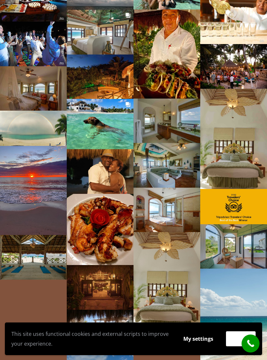
scroll to position [4088, 0]
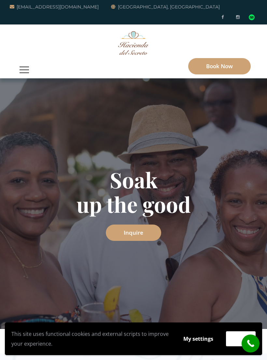
click at [23, 61] on button "button" at bounding box center [24, 69] width 16 height 17
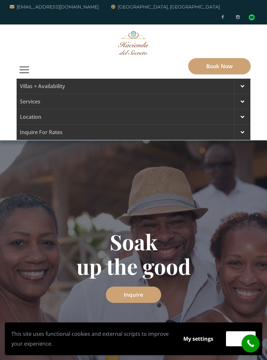
click at [241, 114] on span at bounding box center [243, 117] width 4 height 6
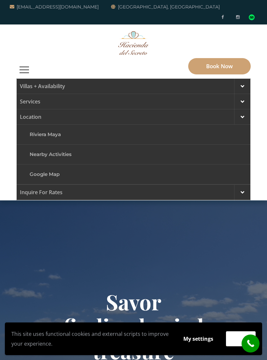
click at [51, 127] on link "Riviera Maya" at bounding box center [133, 134] width 215 height 15
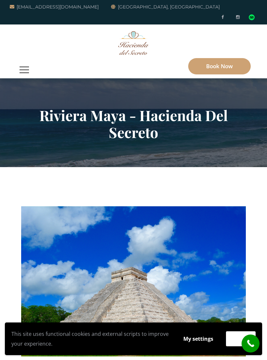
click at [23, 61] on button "button" at bounding box center [24, 69] width 16 height 17
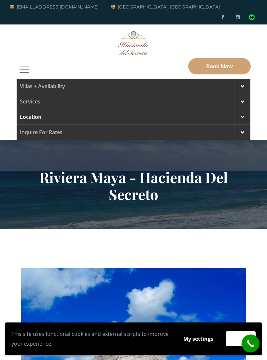
click at [243, 110] on div at bounding box center [242, 116] width 16 height 15
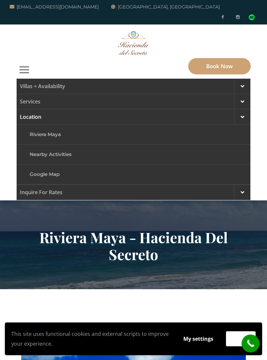
click at [64, 147] on link "Nearby Activities" at bounding box center [133, 154] width 215 height 15
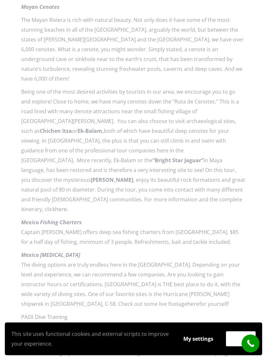
scroll to position [767, 0]
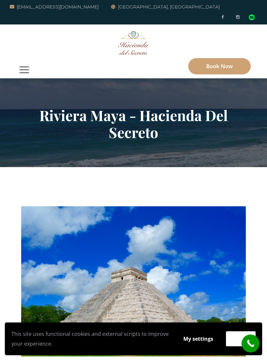
click at [31, 61] on button "button" at bounding box center [24, 69] width 16 height 17
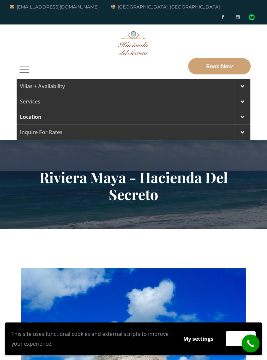
click at [245, 111] on div at bounding box center [242, 116] width 16 height 15
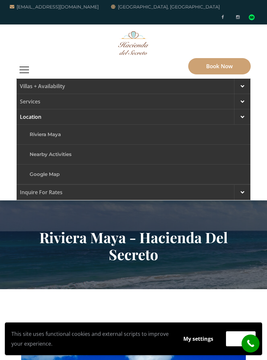
click at [50, 167] on link "Google Map" at bounding box center [133, 174] width 215 height 15
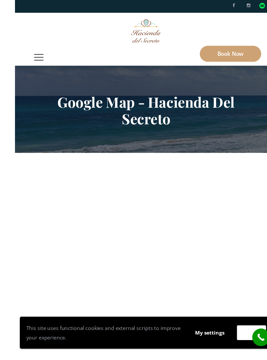
scroll to position [32, 0]
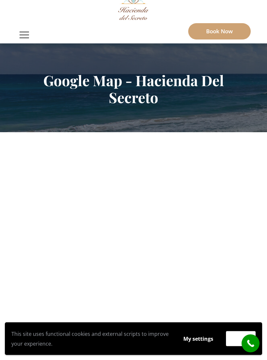
click at [27, 32] on span "button" at bounding box center [24, 32] width 9 height 1
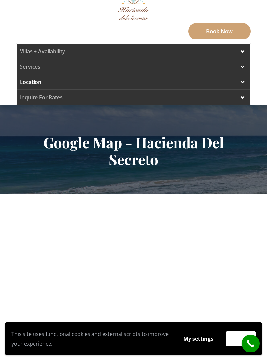
click at [36, 74] on link "Location" at bounding box center [134, 81] width 234 height 15
click at [244, 74] on div at bounding box center [242, 81] width 16 height 15
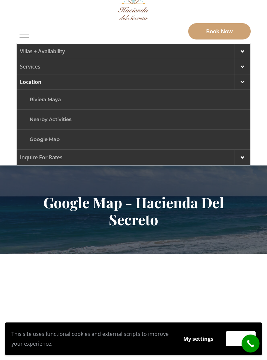
click at [55, 132] on link "Google Map" at bounding box center [133, 139] width 215 height 15
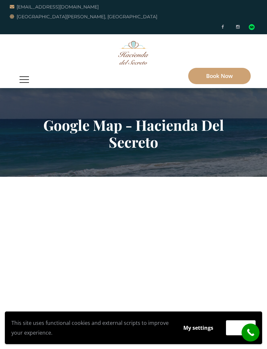
click at [25, 71] on button "button" at bounding box center [24, 79] width 16 height 17
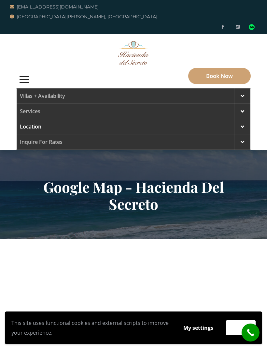
click at [244, 93] on span at bounding box center [243, 96] width 4 height 6
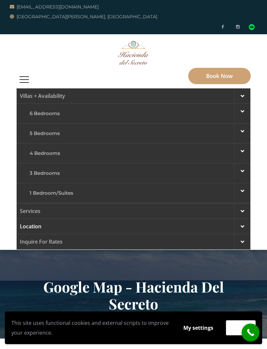
click at [241, 203] on div at bounding box center [242, 210] width 16 height 15
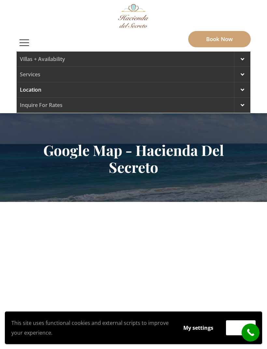
scroll to position [35, 0]
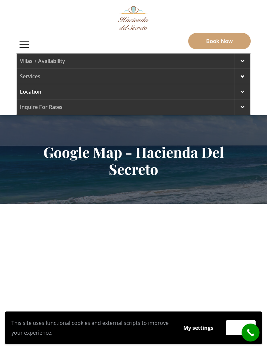
click at [241, 73] on span at bounding box center [243, 76] width 4 height 6
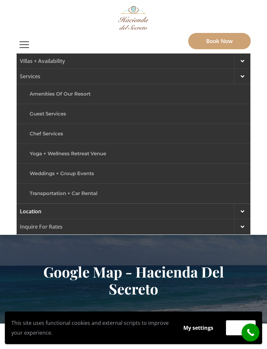
click at [70, 86] on link "Amenities of Our Resort" at bounding box center [133, 93] width 215 height 15
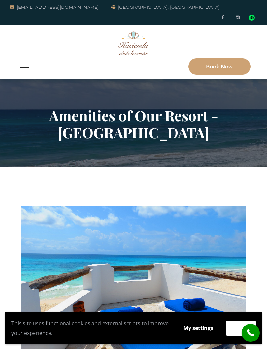
click at [23, 61] on button "button" at bounding box center [24, 69] width 16 height 17
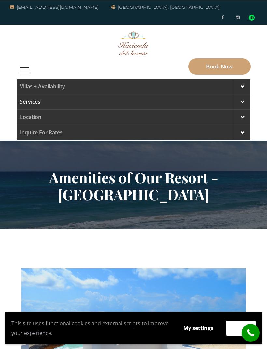
click at [242, 83] on span at bounding box center [243, 86] width 4 height 6
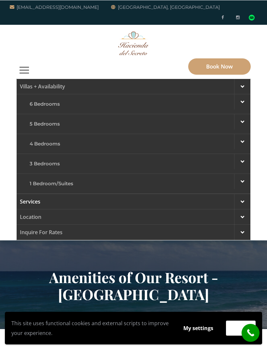
click at [240, 136] on div at bounding box center [242, 141] width 16 height 15
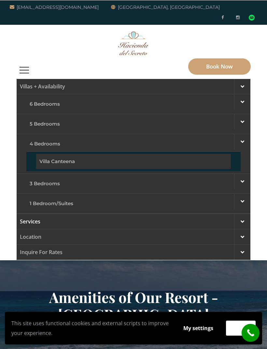
click at [242, 138] on span at bounding box center [243, 141] width 4 height 6
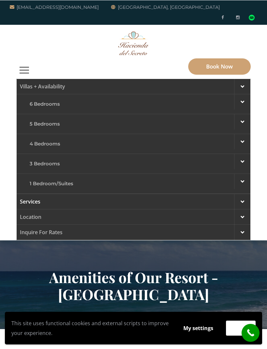
click at [243, 158] on span at bounding box center [243, 161] width 4 height 6
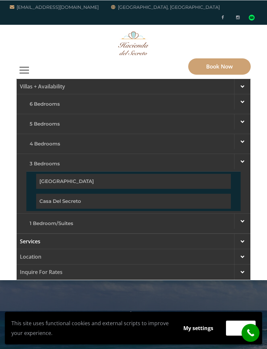
click at [242, 158] on span at bounding box center [243, 161] width 4 height 6
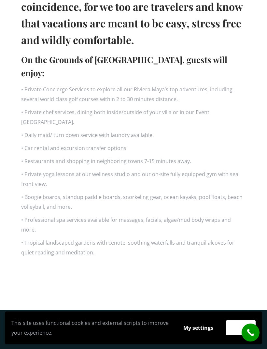
scroll to position [580, 0]
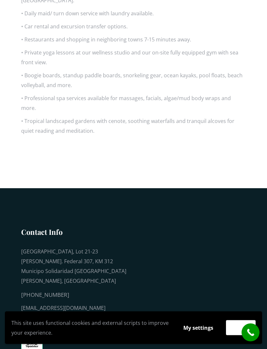
click at [80, 303] on div "[EMAIL_ADDRESS][DOMAIN_NAME]" at bounding box center [75, 308] width 108 height 10
click at [82, 303] on div "[EMAIL_ADDRESS][DOMAIN_NAME]" at bounding box center [75, 308] width 108 height 10
click at [71, 303] on div "[EMAIL_ADDRESS][DOMAIN_NAME]" at bounding box center [75, 308] width 108 height 10
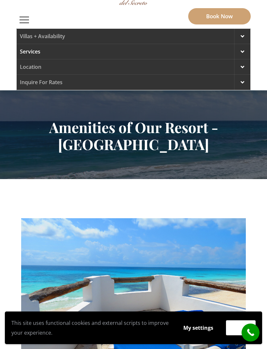
scroll to position [0, 0]
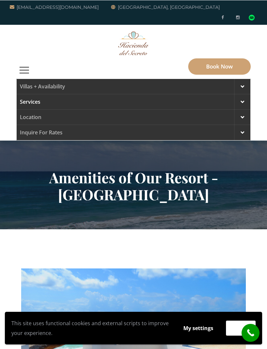
click at [25, 62] on button "button" at bounding box center [24, 69] width 16 height 17
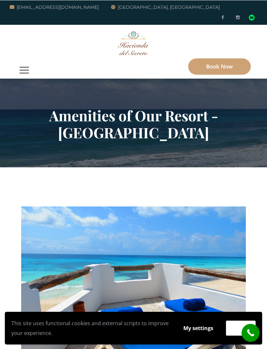
click at [26, 65] on button "button" at bounding box center [24, 69] width 16 height 17
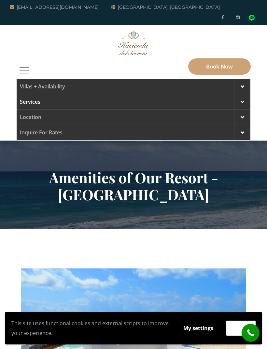
click at [243, 83] on span at bounding box center [243, 86] width 4 height 6
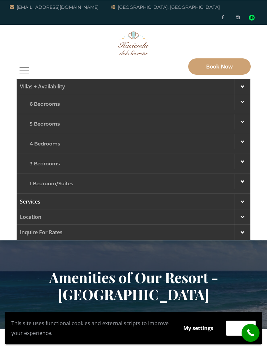
click at [241, 154] on div at bounding box center [242, 161] width 16 height 15
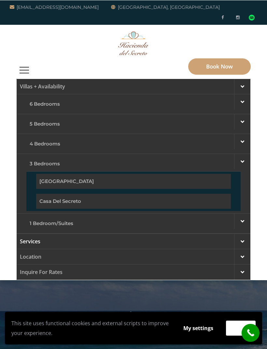
click at [70, 173] on link "[GEOGRAPHIC_DATA]" at bounding box center [133, 180] width 195 height 15
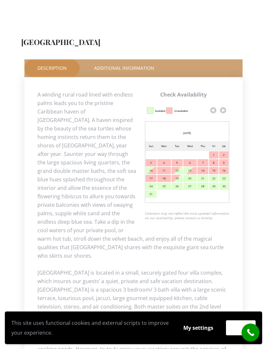
scroll to position [282, 0]
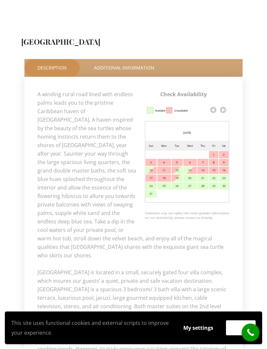
click at [221, 105] on link at bounding box center [223, 110] width 10 height 10
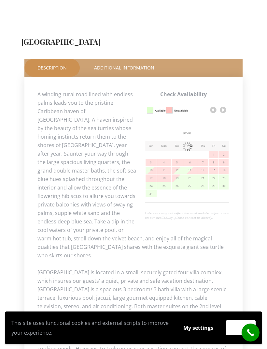
click at [222, 105] on link at bounding box center [223, 110] width 10 height 10
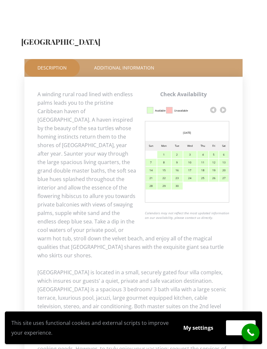
click at [226, 105] on link at bounding box center [223, 110] width 10 height 10
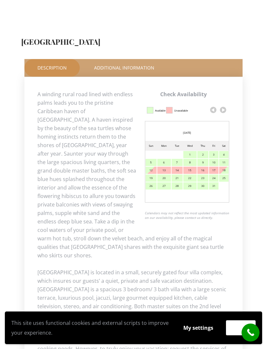
click at [226, 105] on link at bounding box center [223, 110] width 10 height 10
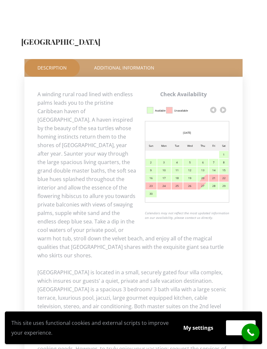
click at [227, 105] on link at bounding box center [223, 110] width 10 height 10
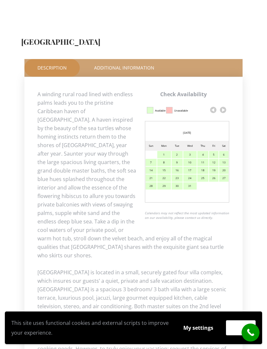
click at [222, 105] on link at bounding box center [223, 110] width 10 height 10
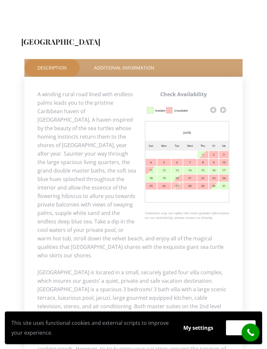
click at [223, 105] on link at bounding box center [223, 110] width 10 height 10
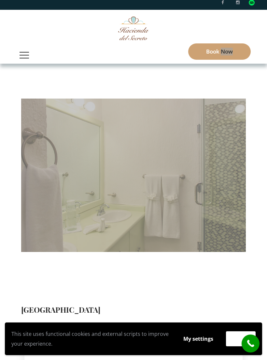
scroll to position [0, 0]
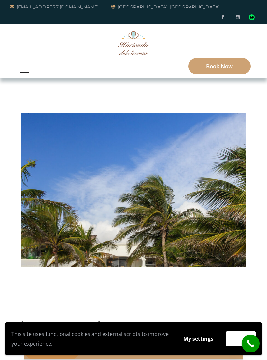
click at [200, 341] on button "My settings" at bounding box center [198, 338] width 42 height 15
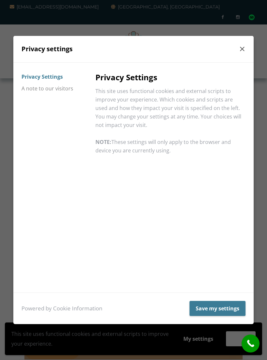
click at [217, 315] on button "Save my settings" at bounding box center [218, 308] width 56 height 15
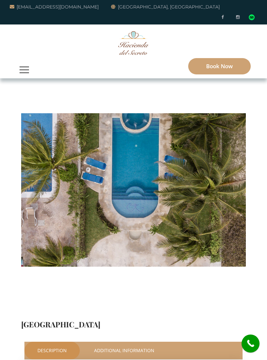
click at [204, 233] on img at bounding box center [134, 189] width 230 height 153
click at [210, 228] on img at bounding box center [134, 189] width 230 height 153
click at [214, 225] on img at bounding box center [134, 189] width 230 height 153
click at [215, 223] on img at bounding box center [134, 189] width 230 height 153
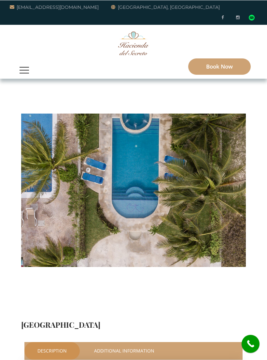
click at [23, 69] on span "button" at bounding box center [24, 69] width 9 height 1
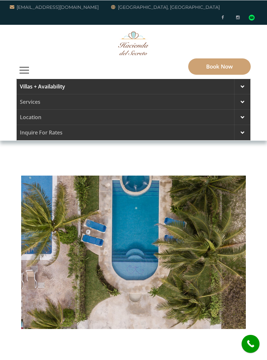
click at [142, 80] on link "Villas + Availability" at bounding box center [134, 86] width 234 height 15
click at [239, 79] on div at bounding box center [242, 86] width 16 height 15
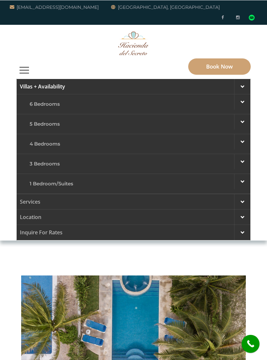
click at [3, 116] on div "Villas + Availability 6 Bedrooms Casa del Secreto 5 Bedrooms Villa Sarita Villa…" at bounding box center [133, 133] width 267 height 214
click at [68, 46] on figure at bounding box center [133, 43] width 235 height 34
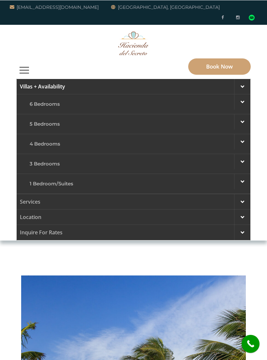
click at [68, 43] on figure at bounding box center [133, 43] width 235 height 34
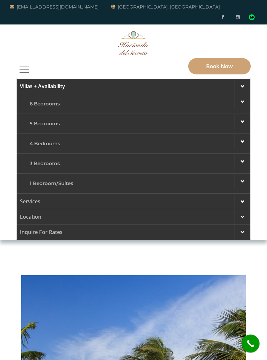
click at [177, 228] on link "Inquire for Rates" at bounding box center [134, 231] width 234 height 15
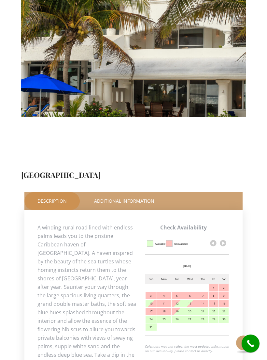
scroll to position [211, 0]
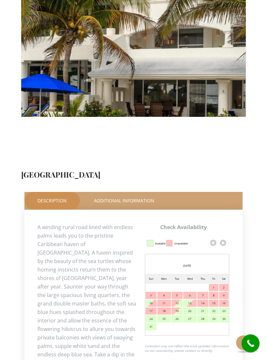
click at [226, 238] on link at bounding box center [223, 243] width 10 height 10
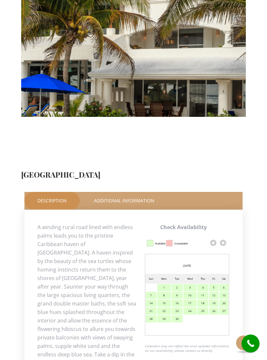
click at [221, 238] on link at bounding box center [223, 243] width 10 height 10
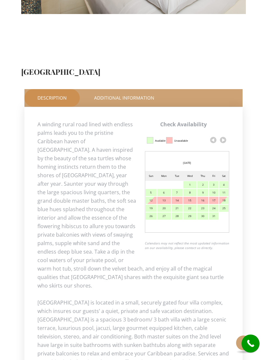
scroll to position [314, 0]
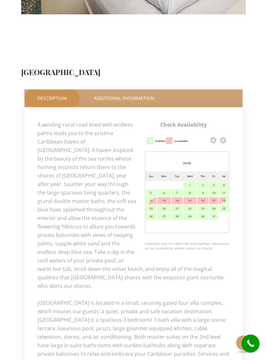
click at [178, 171] on td "Tue" at bounding box center [178, 176] width 12 height 10
click at [224, 135] on link at bounding box center [223, 140] width 10 height 10
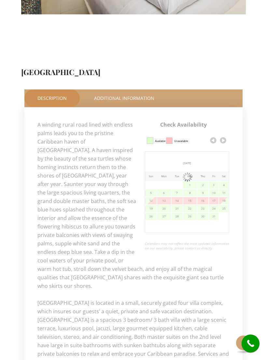
click at [221, 135] on link at bounding box center [223, 140] width 10 height 10
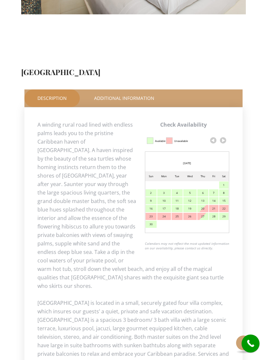
click at [219, 135] on link at bounding box center [223, 140] width 10 height 10
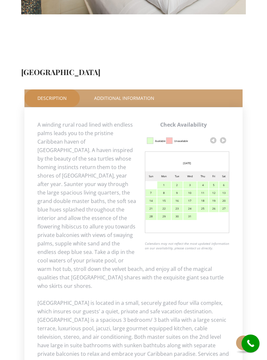
click at [220, 135] on link at bounding box center [223, 140] width 10 height 10
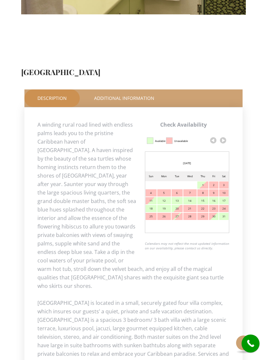
click at [223, 135] on link at bounding box center [223, 140] width 10 height 10
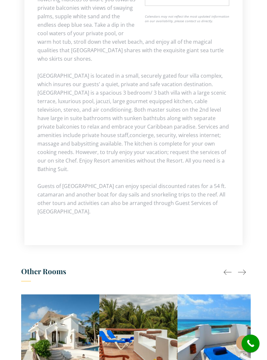
scroll to position [537, 0]
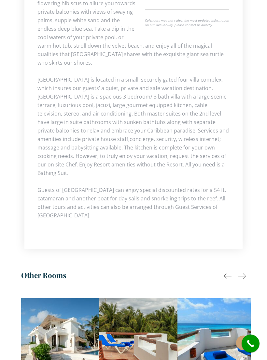
click at [242, 272] on div at bounding box center [242, 276] width 8 height 8
click at [230, 272] on div at bounding box center [228, 276] width 8 height 8
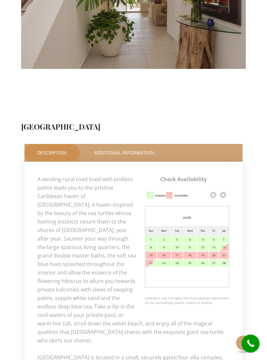
scroll to position [259, 0]
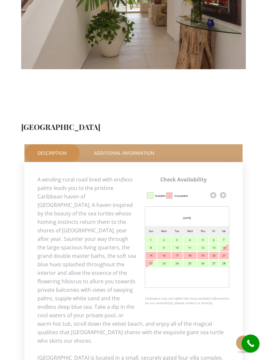
click at [139, 144] on link "Additional Information" at bounding box center [124, 153] width 86 height 18
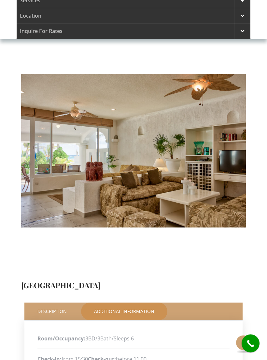
scroll to position [96, 0]
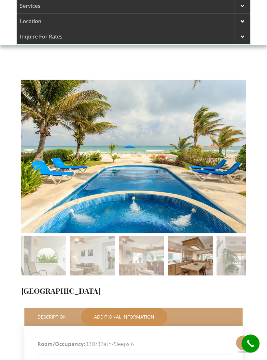
click at [193, 245] on img at bounding box center [190, 258] width 45 height 45
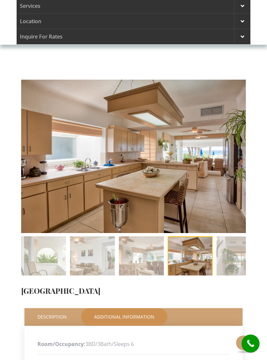
click at [238, 29] on div at bounding box center [242, 36] width 16 height 15
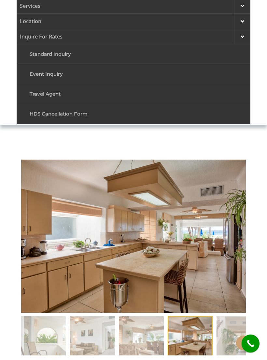
click at [68, 47] on link "Standard Inquiry" at bounding box center [133, 54] width 215 height 15
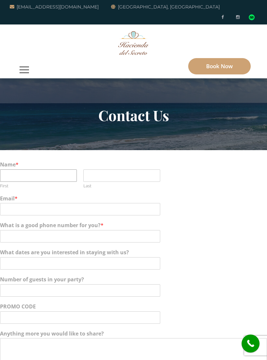
click at [49, 169] on input "First" at bounding box center [38, 175] width 77 height 12
type input "Warr"
type input "[PERSON_NAME]"
type input "P"
type input "[PERSON_NAME]"
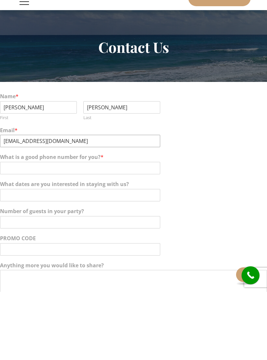
type input "[EMAIL_ADDRESS][DOMAIN_NAME]"
click at [84, 230] on input "What is a good phone number for you? *" at bounding box center [80, 236] width 160 height 12
type input "5195217668"
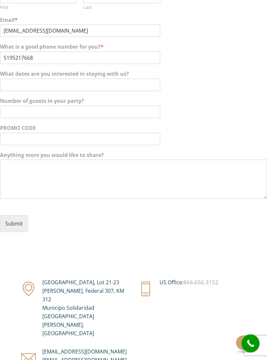
scroll to position [178, 0]
click at [53, 166] on textarea "Anything more you would like to share?" at bounding box center [133, 178] width 267 height 39
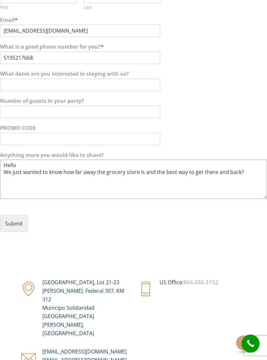
type textarea "Hello We just wanted to know how far away the grocery store is and the best way…"
click at [9, 215] on button "Submit" at bounding box center [14, 223] width 28 height 17
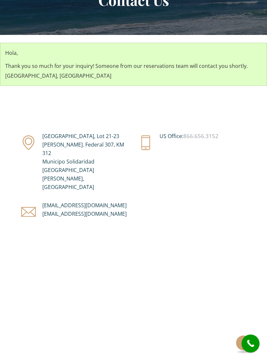
scroll to position [115, 0]
